Goal: Task Accomplishment & Management: Manage account settings

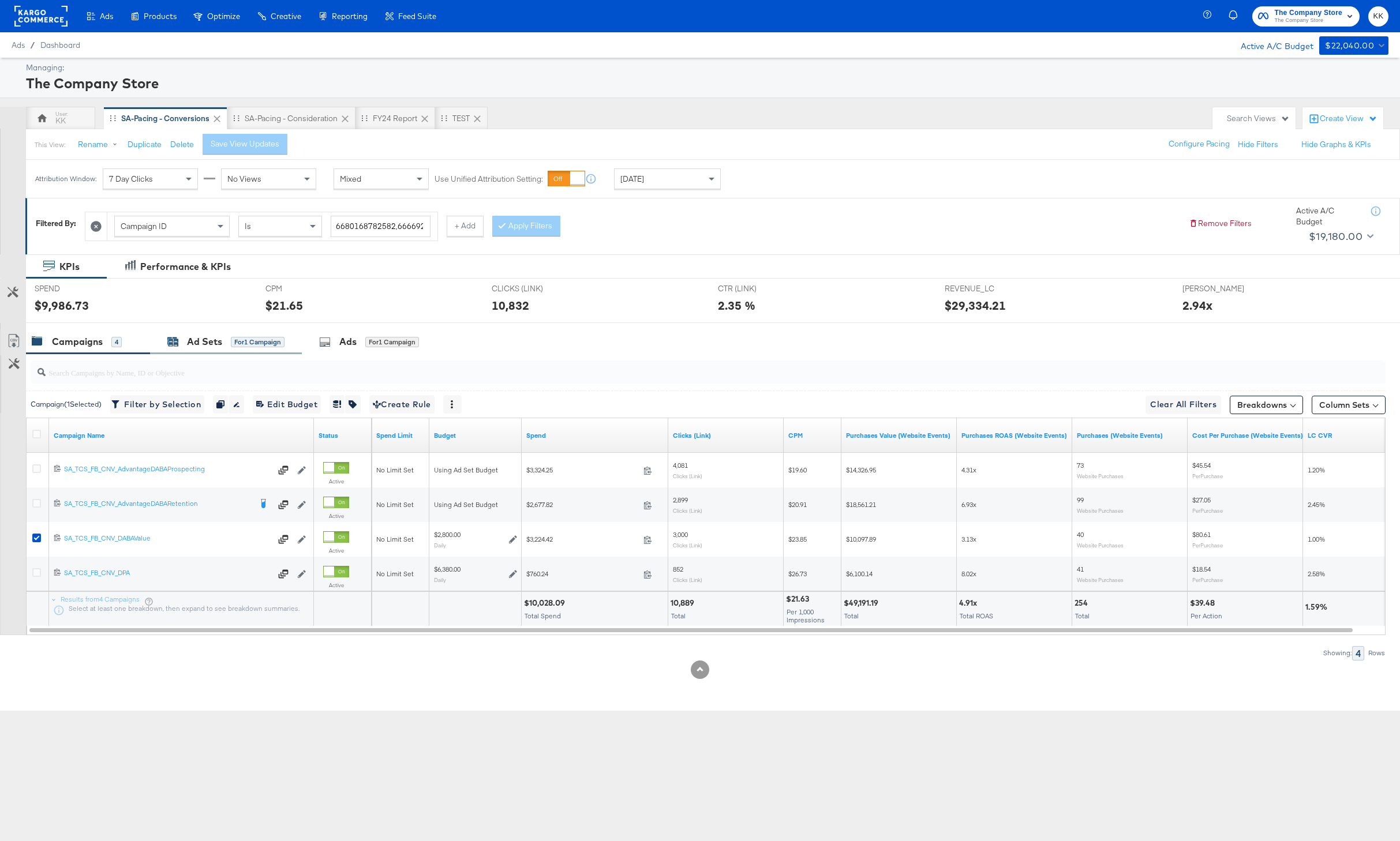
click at [205, 344] on div "Ad Sets" at bounding box center [204, 342] width 35 height 13
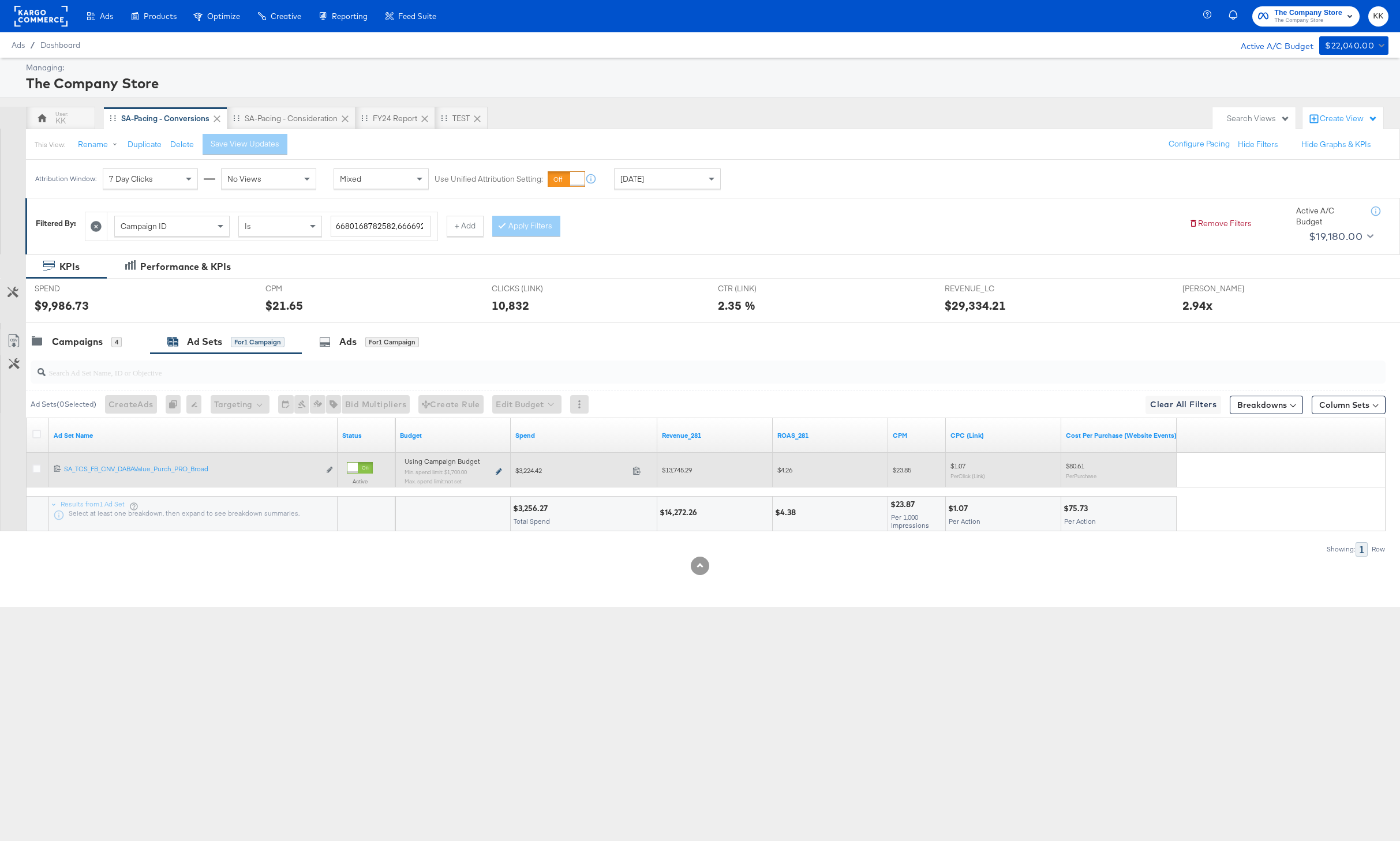
click at [496, 472] on icon at bounding box center [499, 472] width 6 height 7
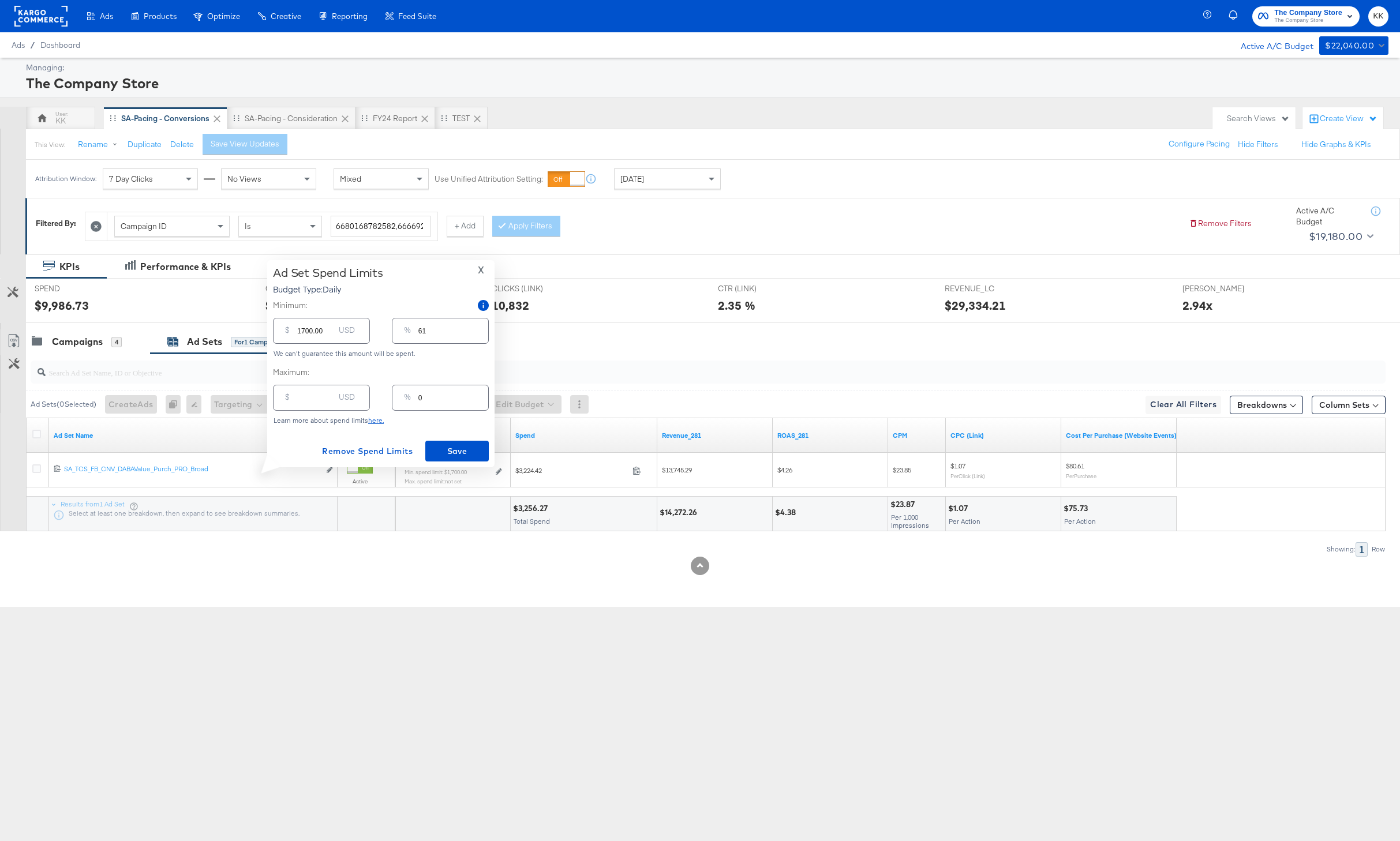
click at [320, 406] on div "$ USD" at bounding box center [321, 398] width 97 height 26
type input "45"
type input "2"
type input "450"
type input "16"
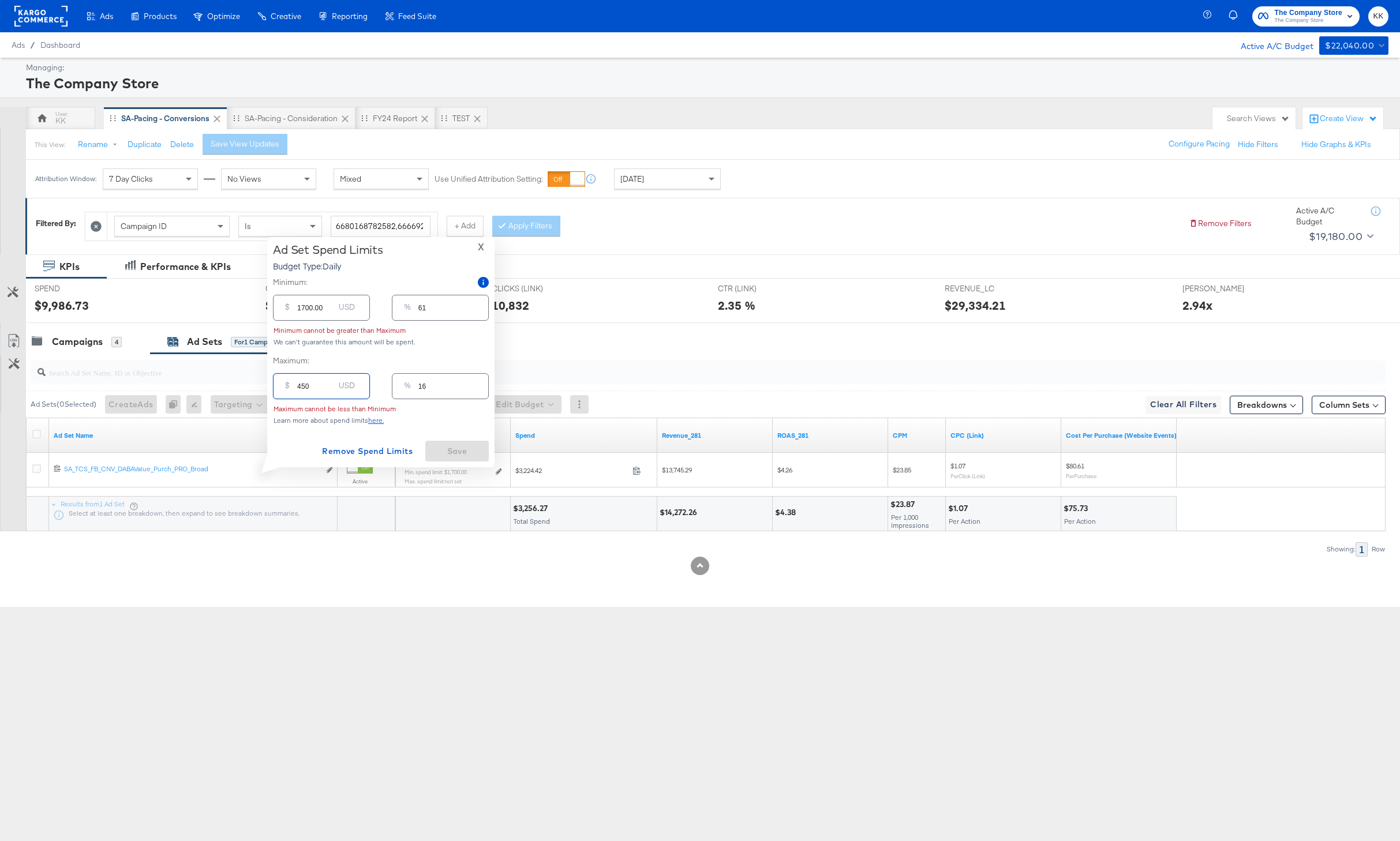
type input "4500"
type input "161"
type input "4500.00"
click at [446, 444] on span "Save" at bounding box center [457, 451] width 54 height 14
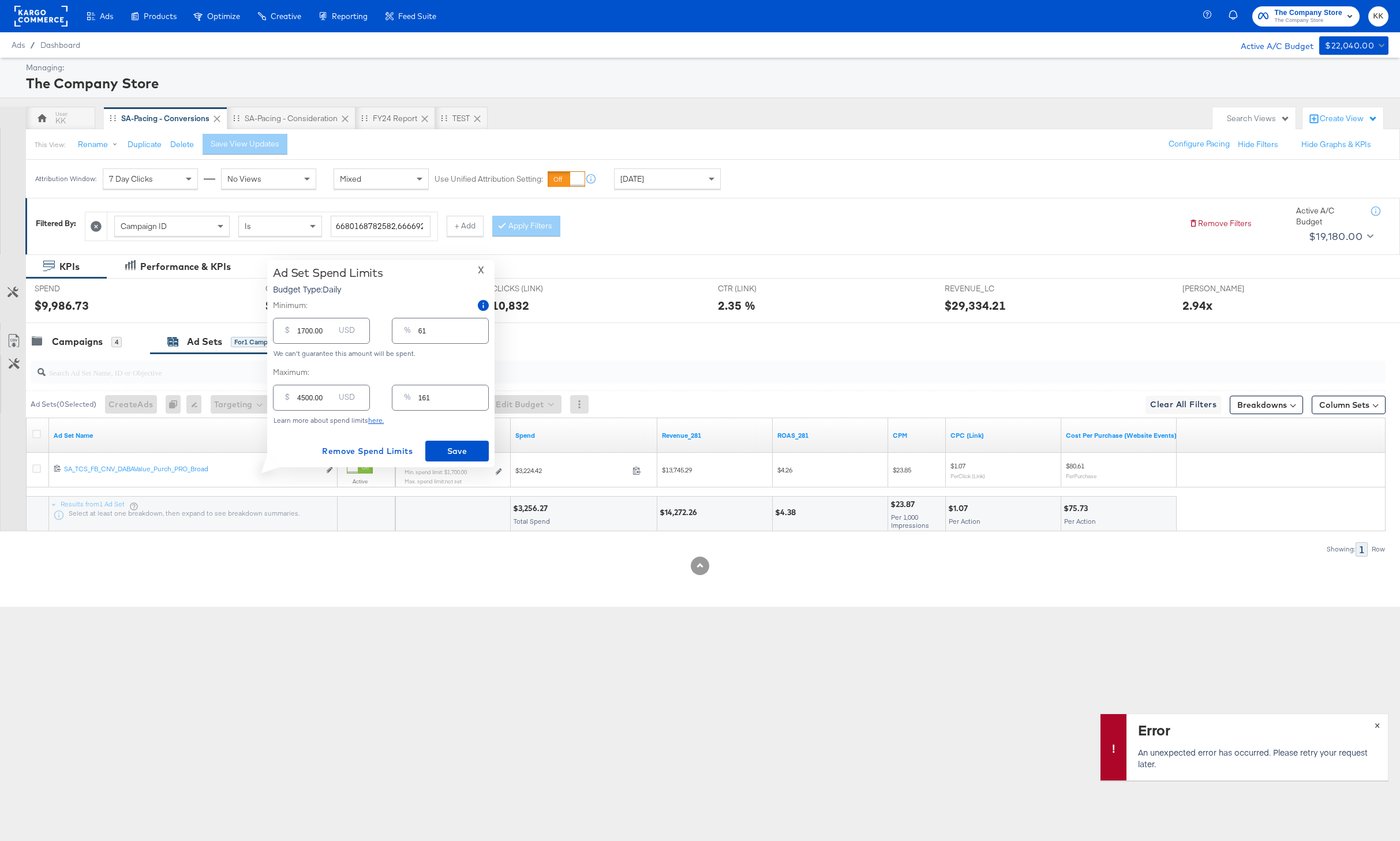
click at [1377, 720] on span "×" at bounding box center [1377, 724] width 5 height 13
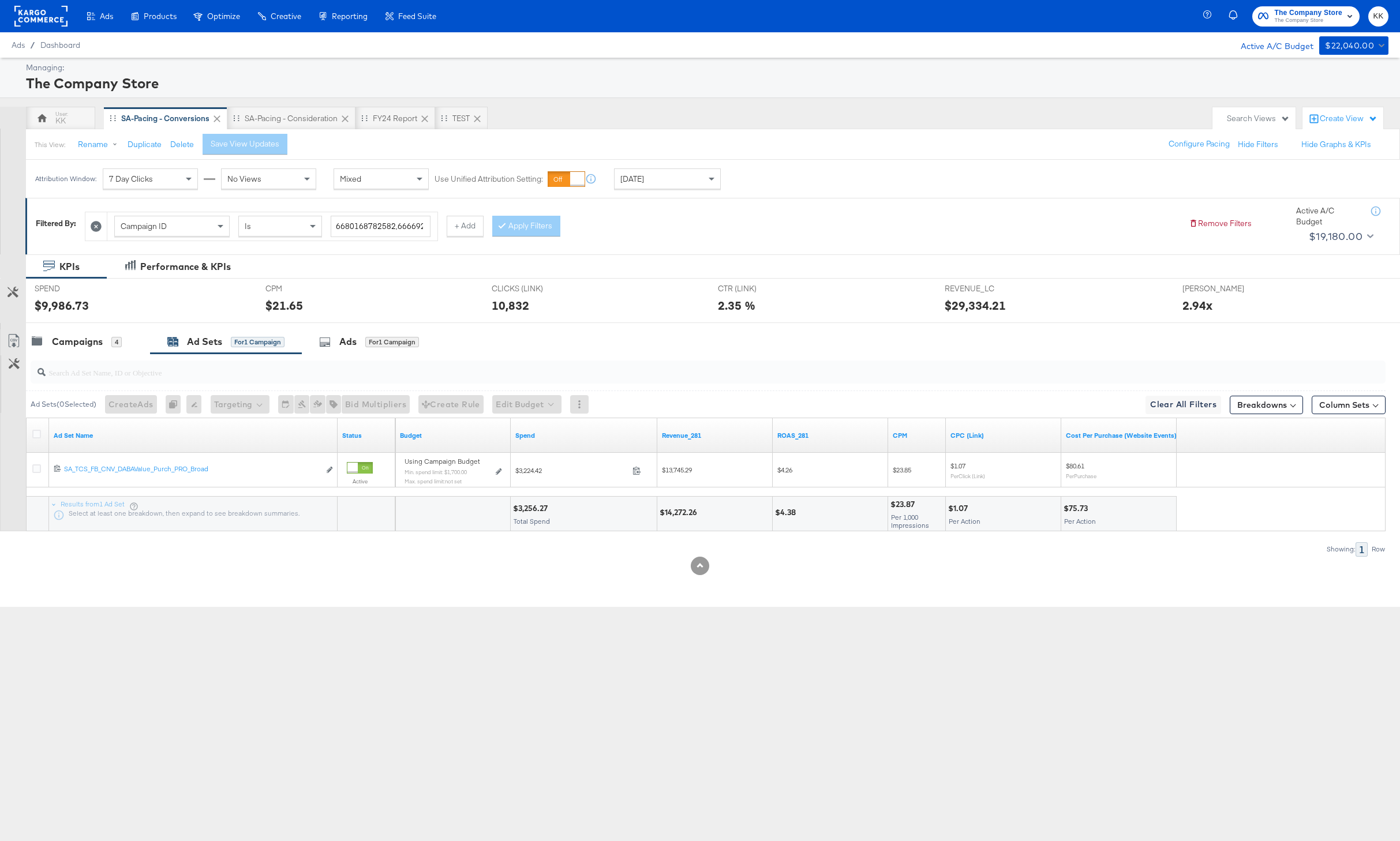
click at [448, 586] on div "KPIs Performance & KPIs Customize KPIs SPEND SPEND $9,986.73 CPM CPM $21.65 CLI…" at bounding box center [700, 431] width 1400 height 353
click at [293, 118] on div "SA-Pacing - Consideration" at bounding box center [291, 118] width 93 height 11
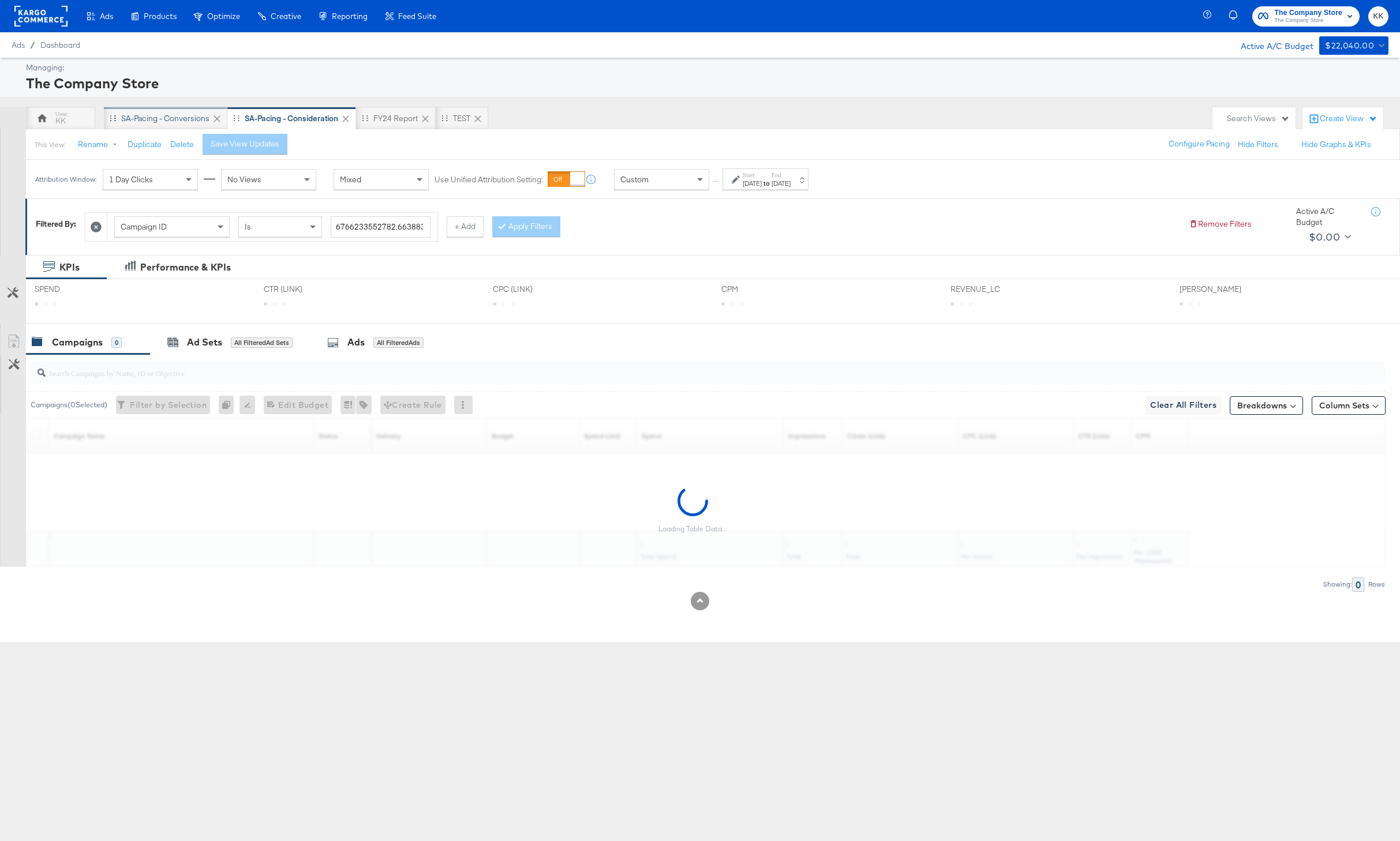
click at [176, 116] on div "SA-Pacing - Conversions" at bounding box center [165, 118] width 88 height 11
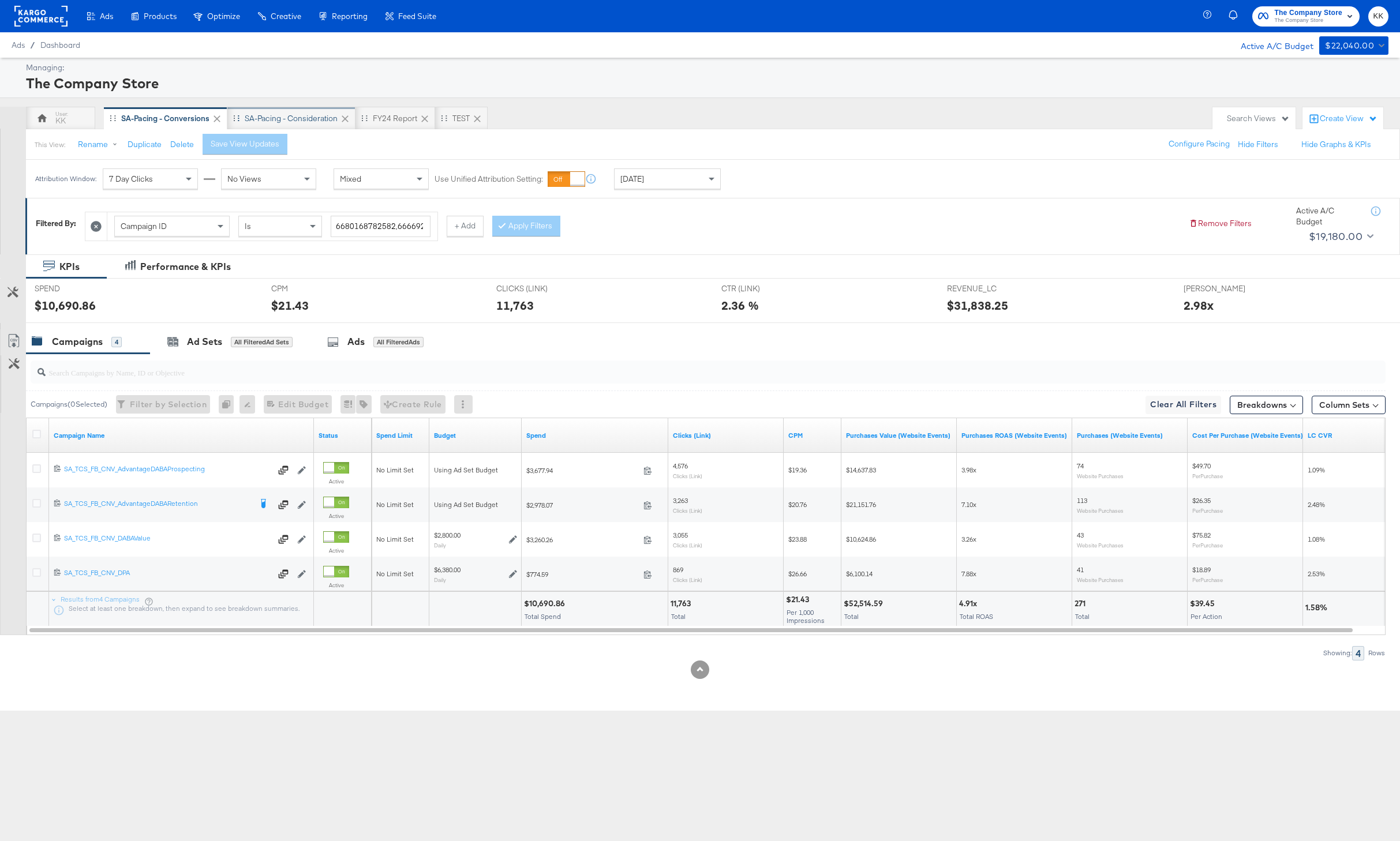
click at [306, 120] on div "SA-Pacing - Consideration" at bounding box center [291, 118] width 93 height 11
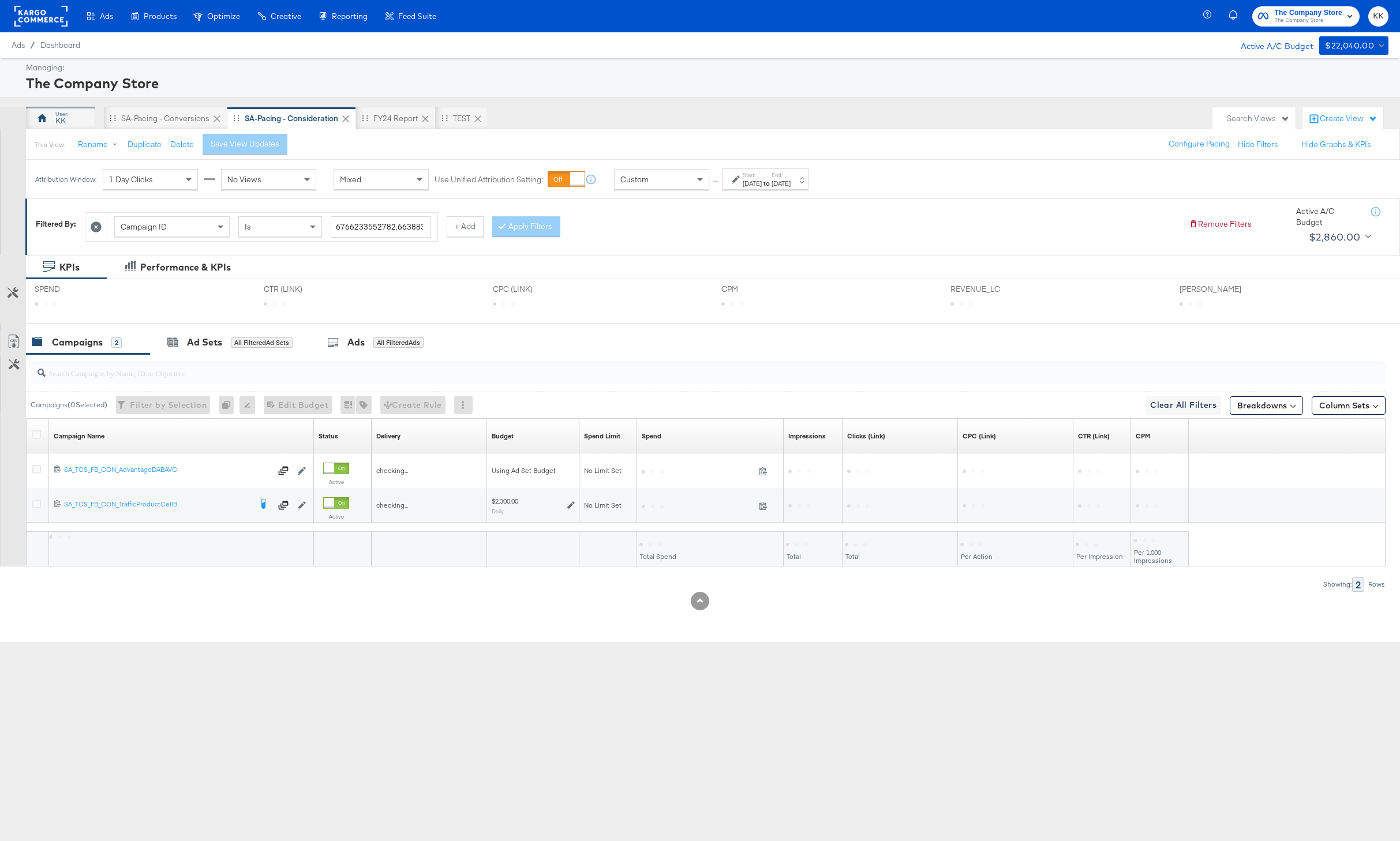
click at [69, 115] on div "KK" at bounding box center [61, 118] width 69 height 23
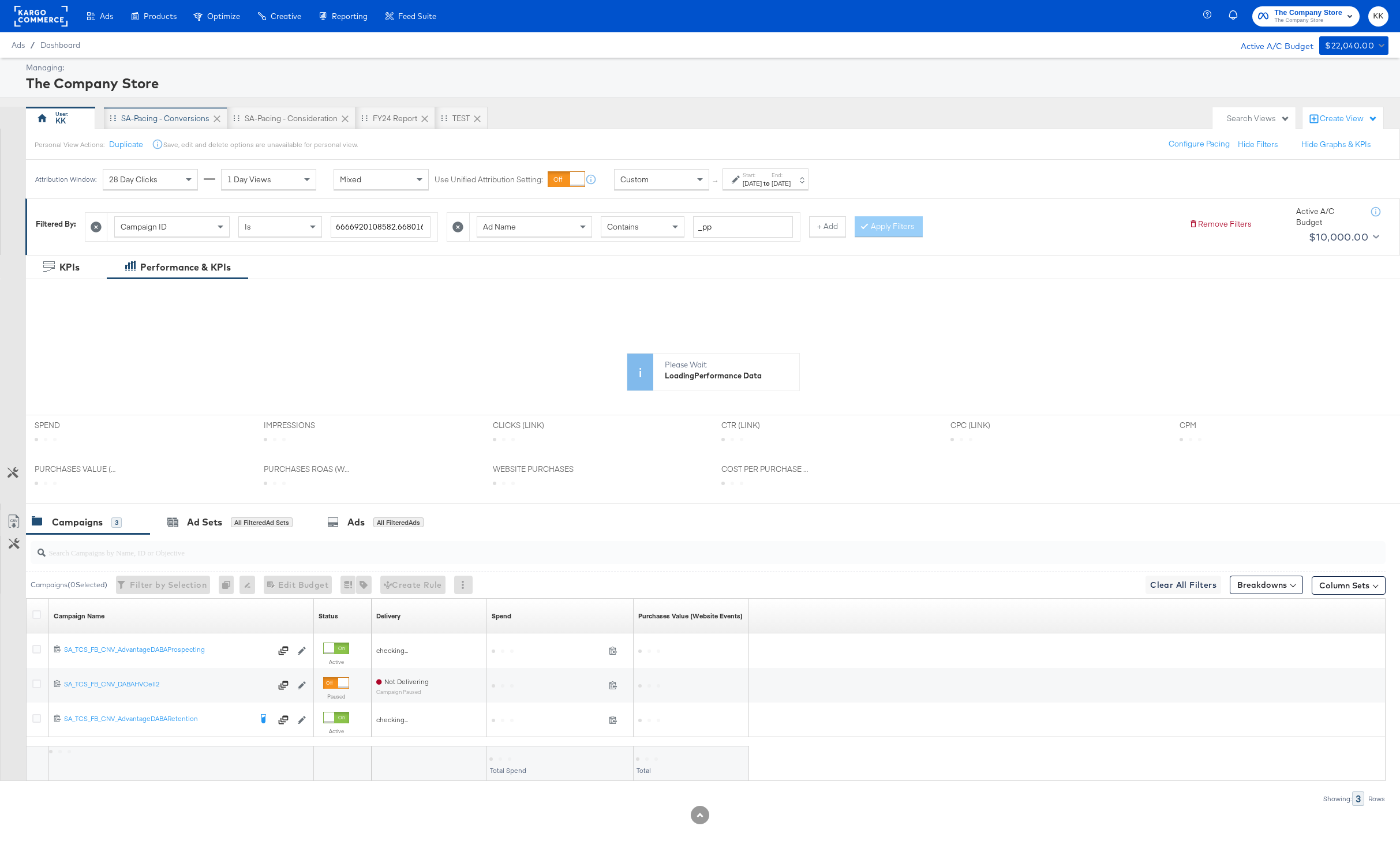
click at [162, 119] on div "SA-Pacing - Conversions" at bounding box center [165, 118] width 88 height 11
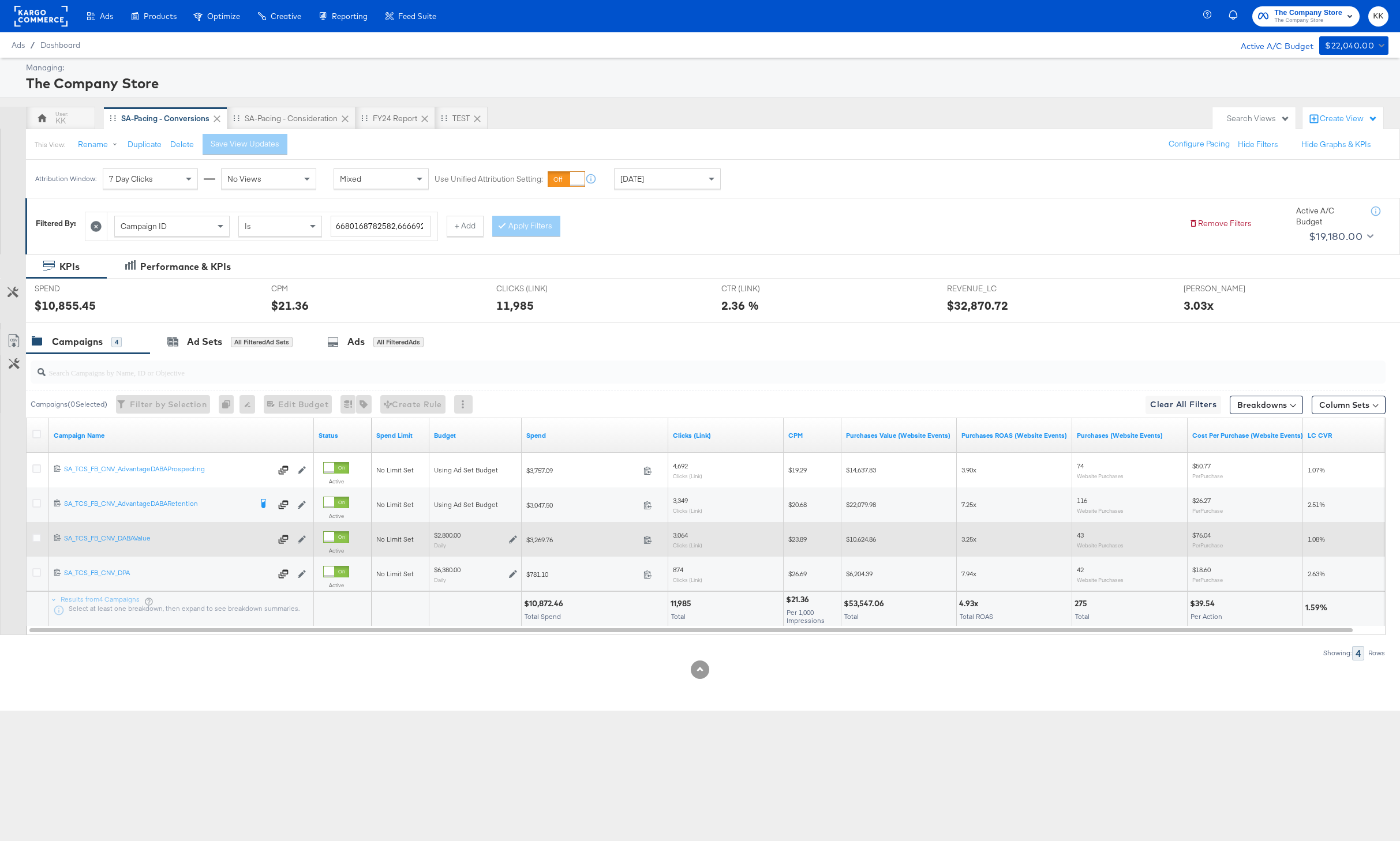
click at [334, 535] on div at bounding box center [328, 536] width 10 height 10
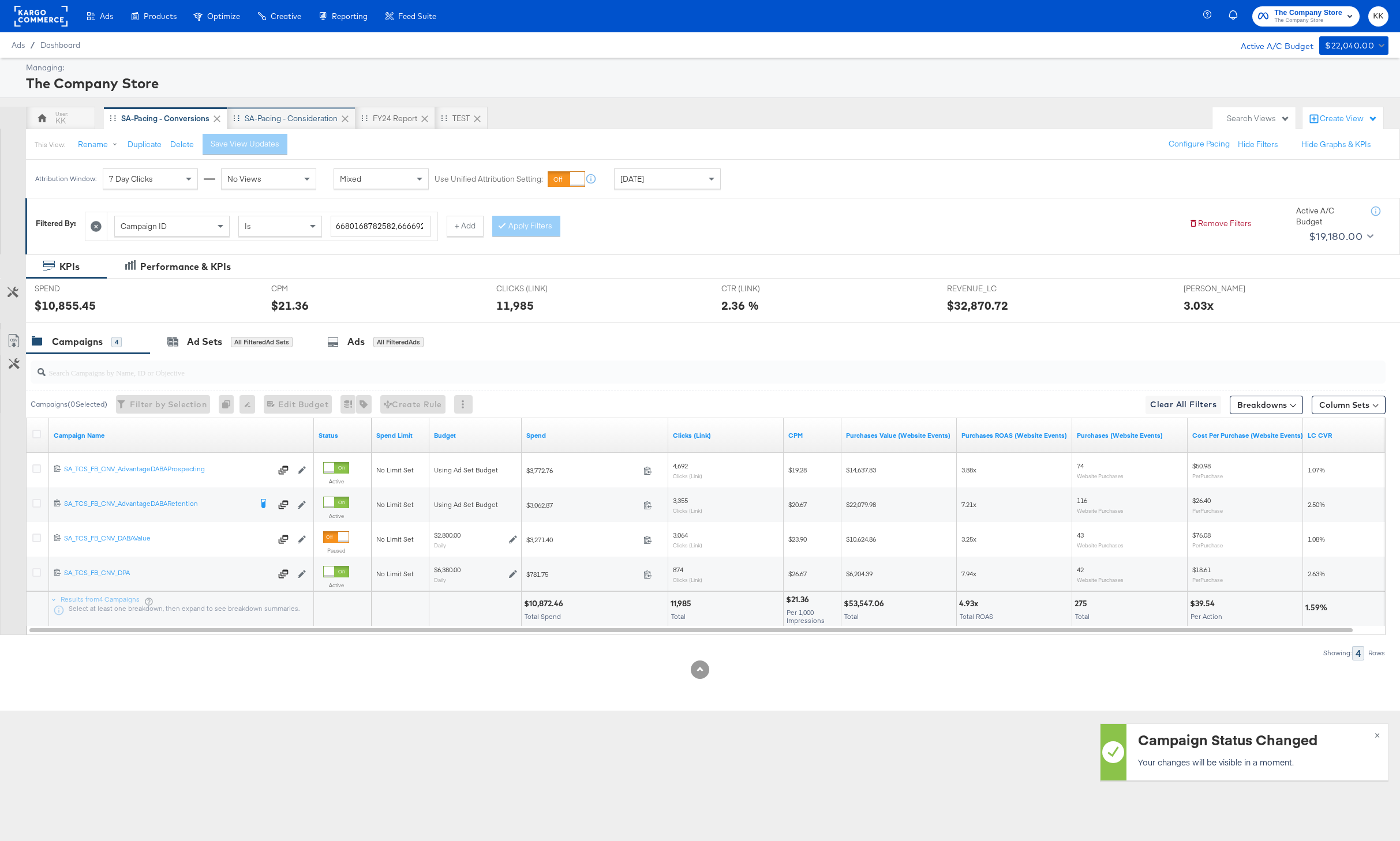
click at [290, 118] on div "SA-Pacing - Consideration" at bounding box center [291, 118] width 93 height 11
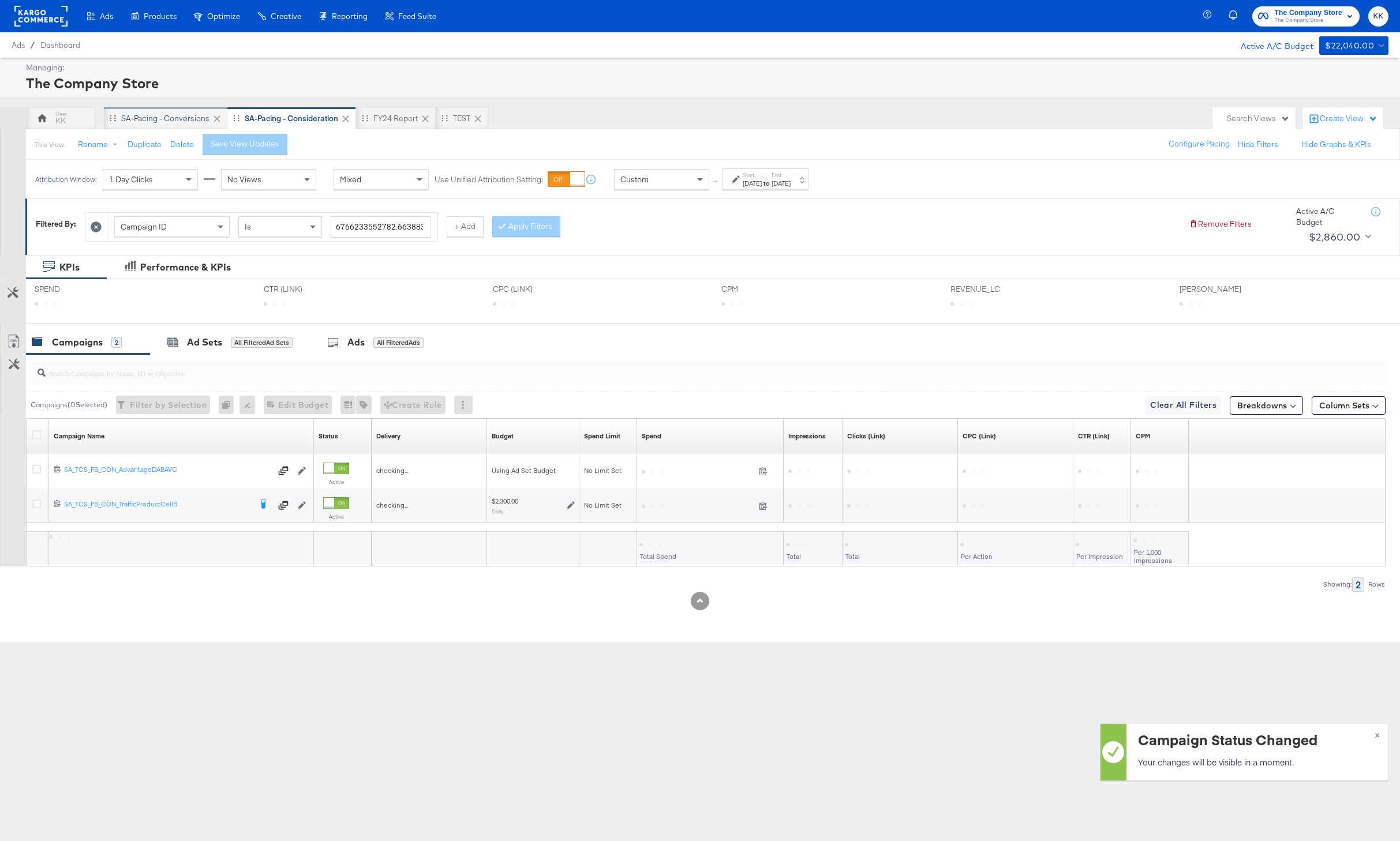
click at [158, 118] on div "SA-Pacing - Conversions" at bounding box center [165, 118] width 88 height 11
